Goal: Information Seeking & Learning: Find specific fact

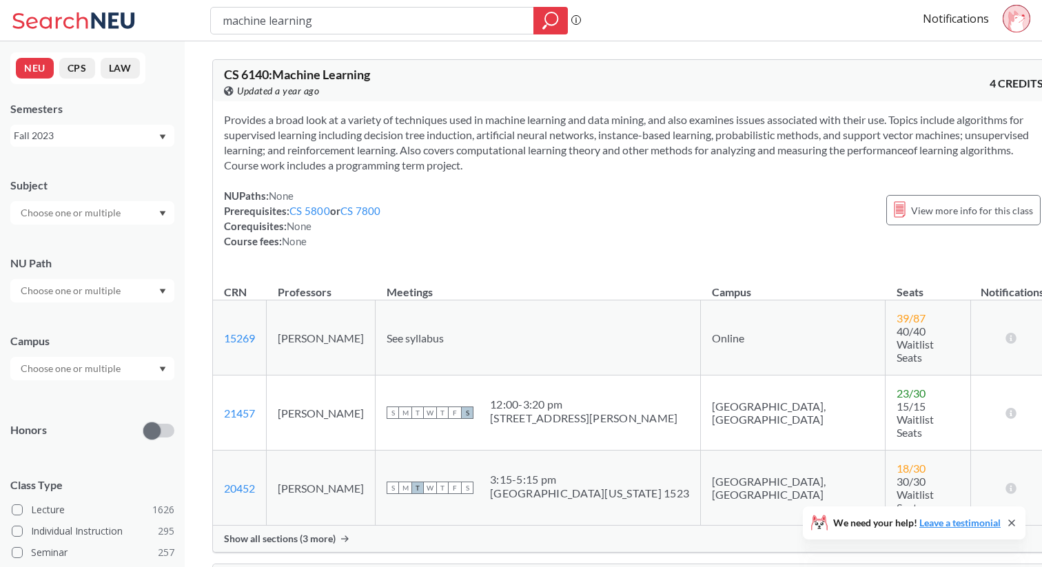
click at [276, 30] on input "machine learning" at bounding box center [372, 20] width 303 height 23
type input "dj's"
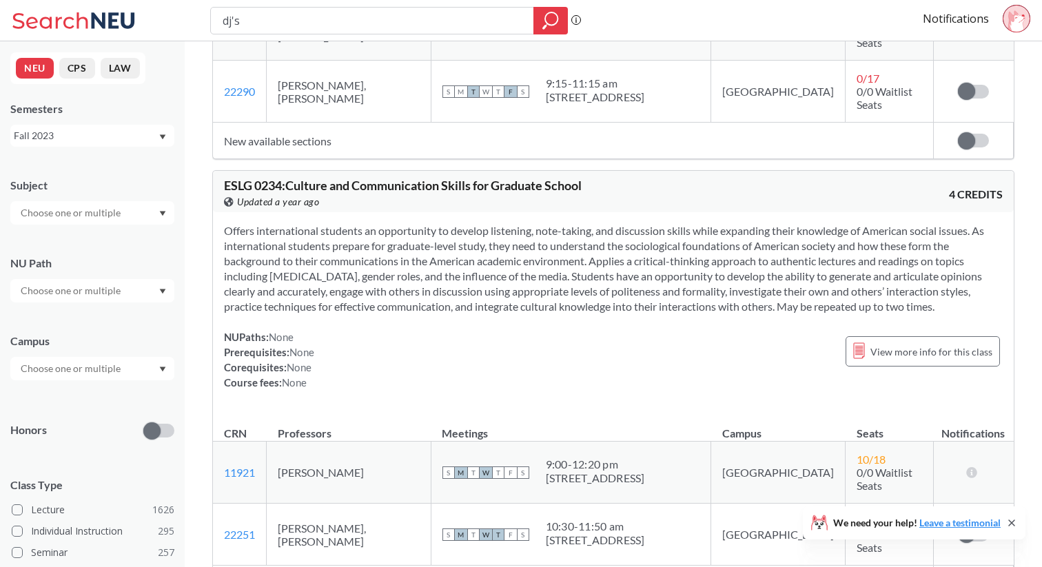
scroll to position [2140, 0]
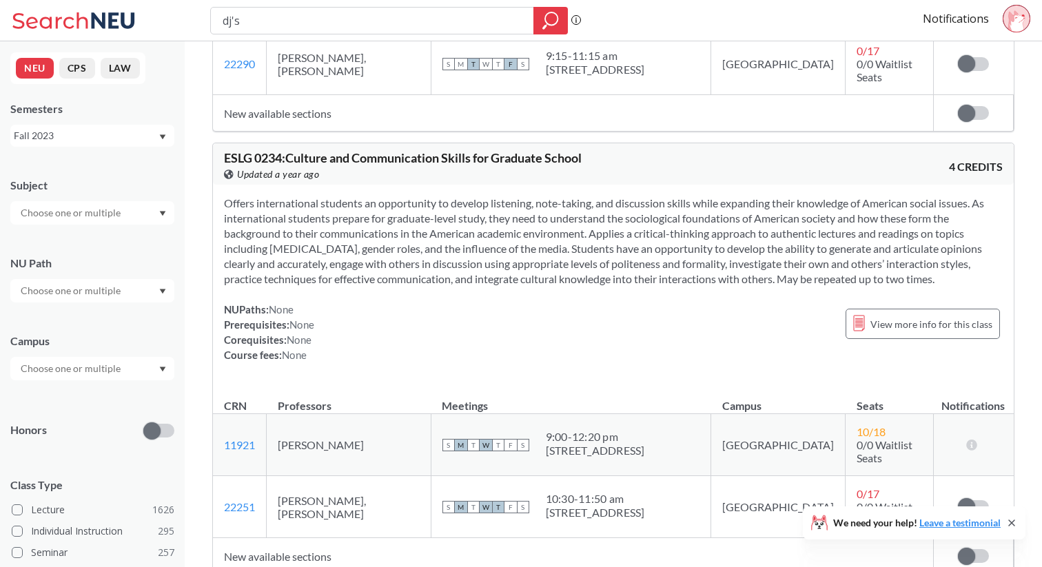
click at [299, 24] on input "dj's" at bounding box center [372, 20] width 303 height 23
type input "diva"
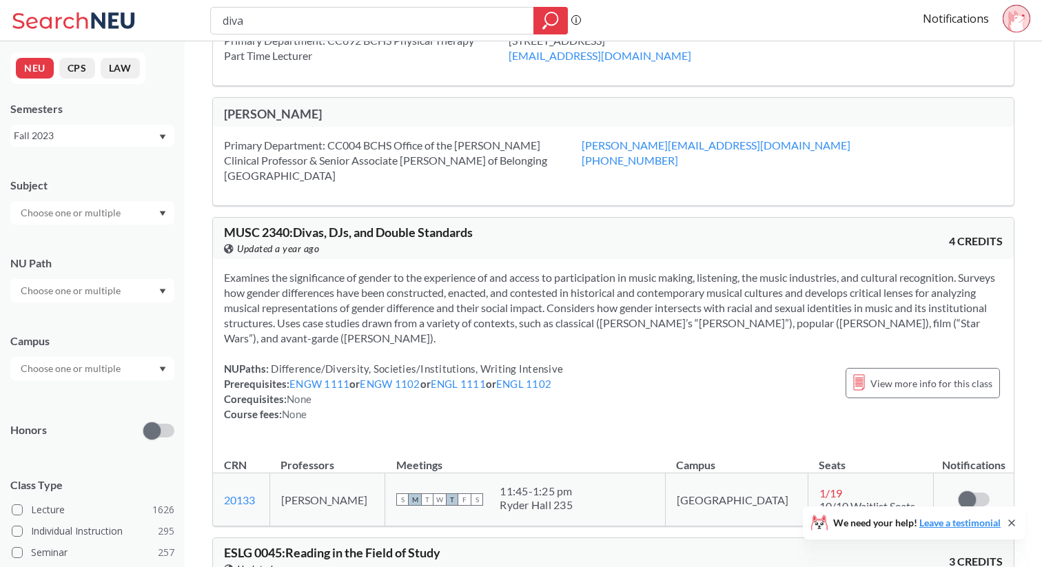
scroll to position [68, 0]
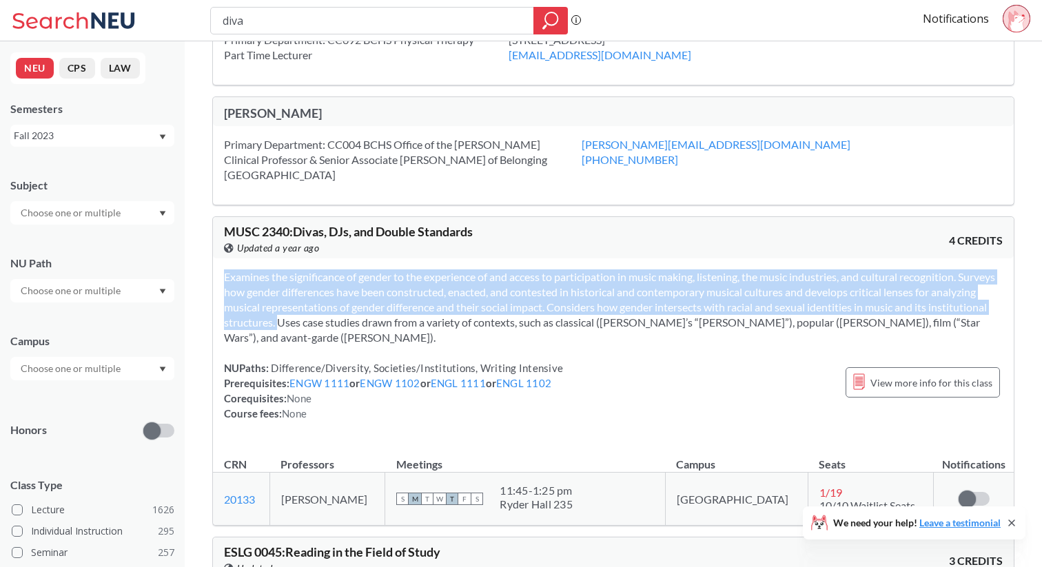
drag, startPoint x: 224, startPoint y: 280, endPoint x: 338, endPoint y: 325, distance: 123.1
click at [338, 325] on span "Examines the significance of gender to the experience of and access to particip…" at bounding box center [609, 307] width 771 height 74
copy span "Examines the significance of gender to the experience of and access to particip…"
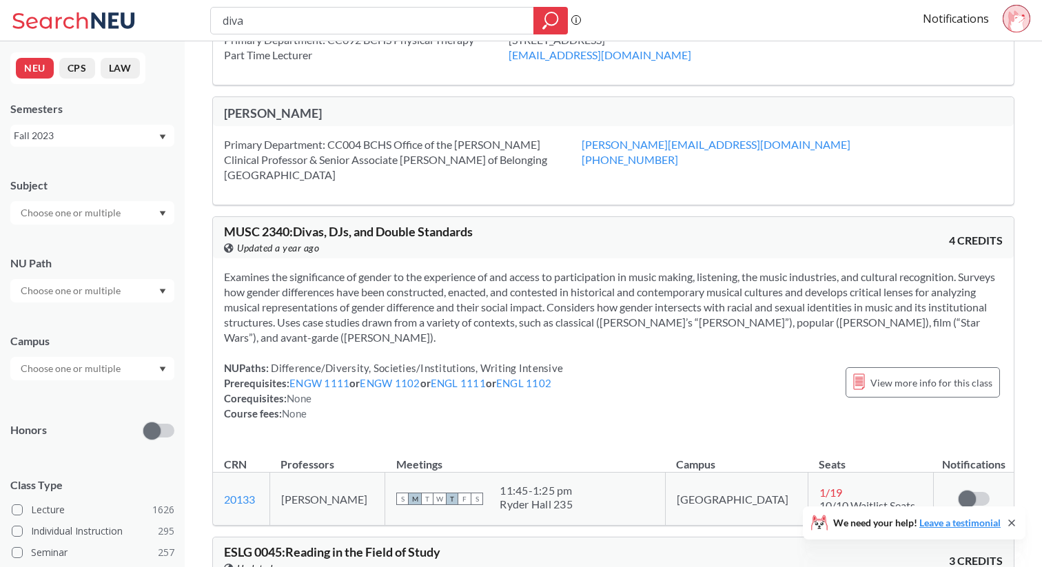
click at [634, 356] on div "Examines the significance of gender to the experience of and access to particip…" at bounding box center [613, 350] width 801 height 185
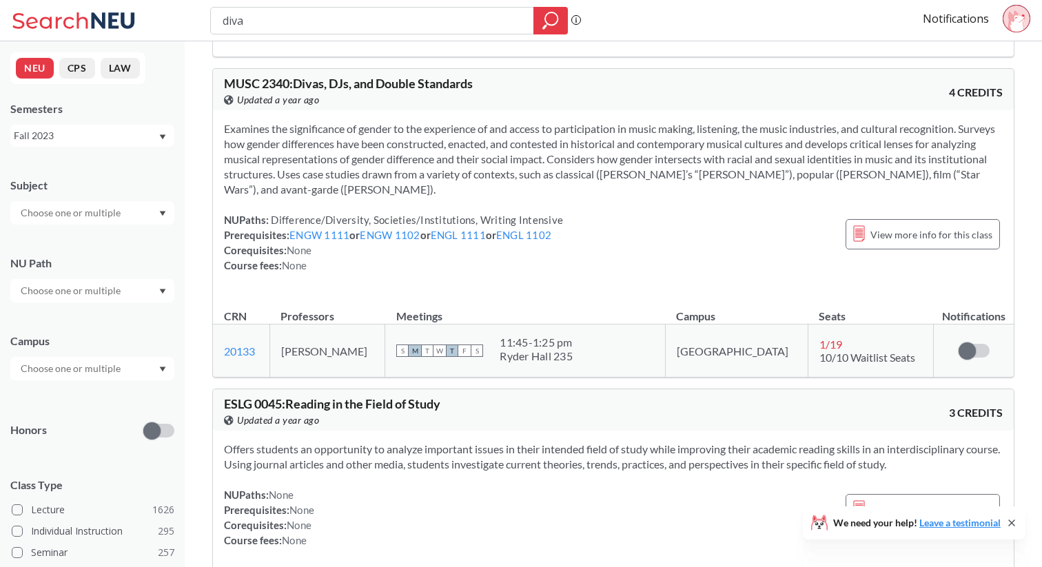
scroll to position [181, 0]
